Goal: Check status: Check status

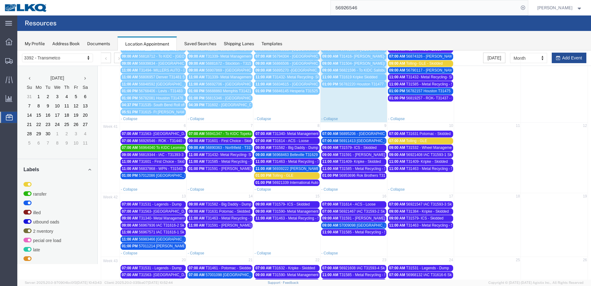
scroll to position [31, 0]
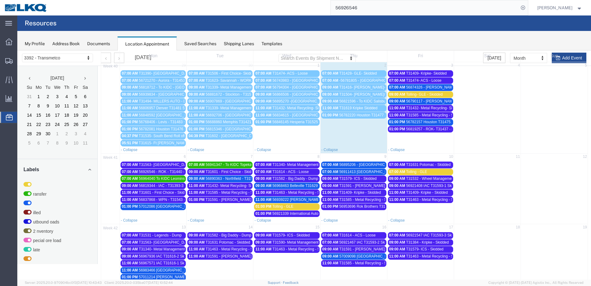
click at [371, 110] on span "T31619 Kripke Skidded" at bounding box center [358, 108] width 38 height 4
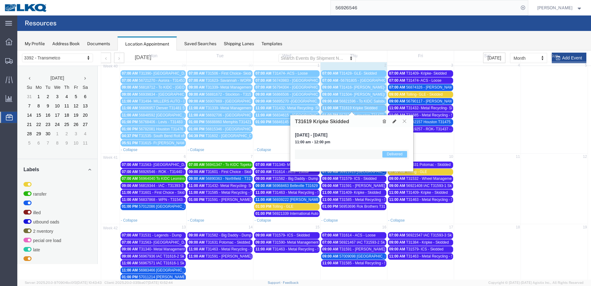
click at [406, 120] on icon at bounding box center [404, 121] width 3 height 4
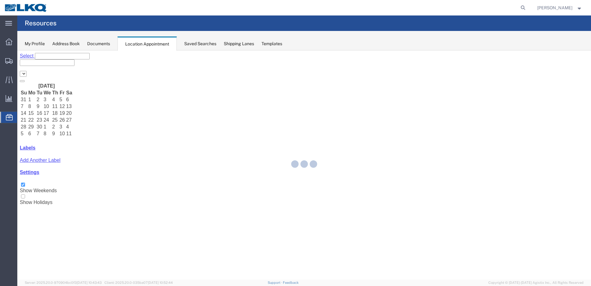
select select "28018"
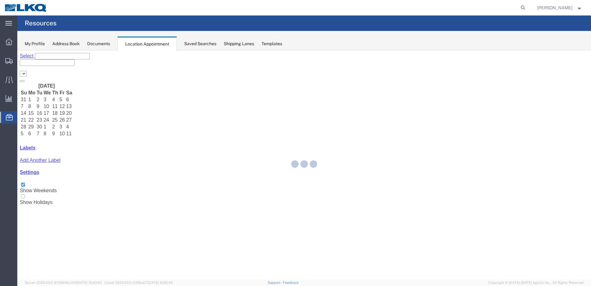
select select "28018"
